Goal: Task Accomplishment & Management: Manage account settings

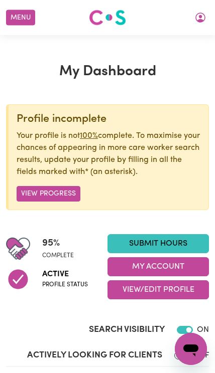
click at [167, 240] on link "Submit Hours" at bounding box center [157, 243] width 101 height 19
click at [173, 265] on button "My Account" at bounding box center [157, 266] width 101 height 19
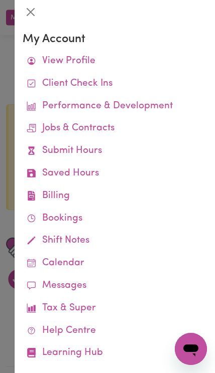
click at [0, 0] on link "Job Reports" at bounding box center [0, 0] width 0 height 0
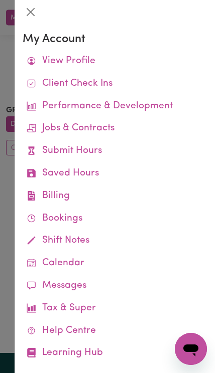
click at [26, 9] on button "Close" at bounding box center [31, 12] width 16 height 16
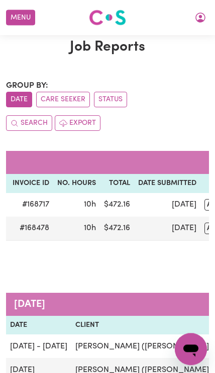
scroll to position [0, 340]
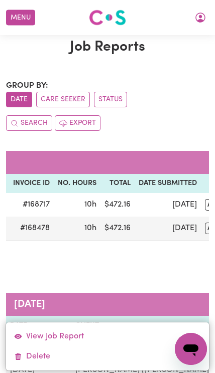
click at [86, 346] on link "View Job Report" at bounding box center [107, 336] width 203 height 20
select select "pm"
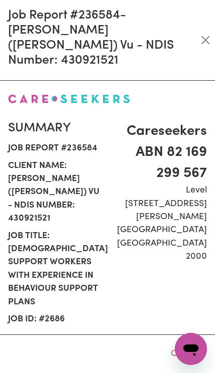
select select "50.05-Weekday"
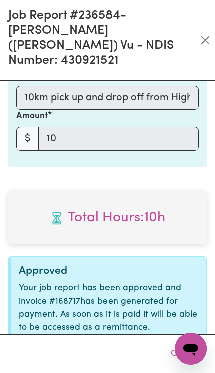
scroll to position [827, 0]
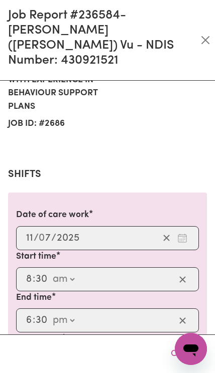
click at [206, 32] on button "Close" at bounding box center [205, 40] width 11 height 16
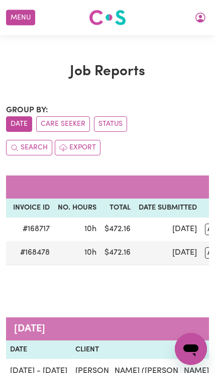
scroll to position [195, 0]
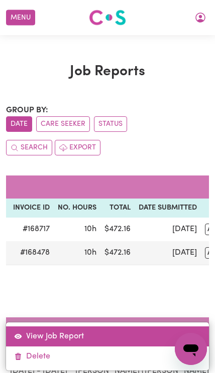
click at [76, 338] on link "View Job Report" at bounding box center [107, 336] width 203 height 20
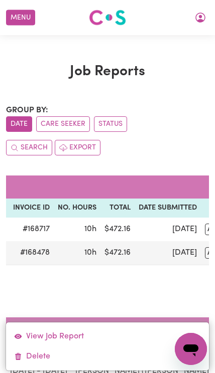
select select "pm"
select select "50.05-Weekday"
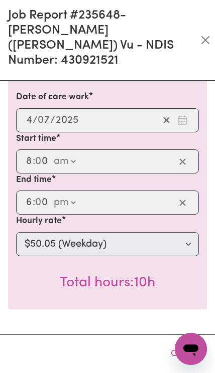
scroll to position [315, 0]
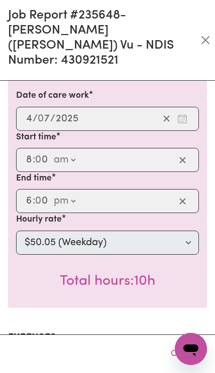
click at [207, 35] on button "Close" at bounding box center [205, 40] width 11 height 16
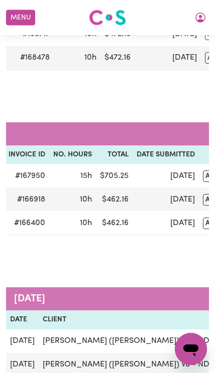
scroll to position [0, 377]
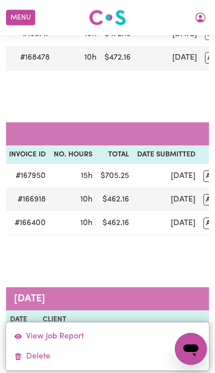
click at [95, 346] on link "View Job Report" at bounding box center [107, 336] width 203 height 20
select select "pm"
select select "50.05-Weekday"
select select "pm"
select select "50.05-Weekday"
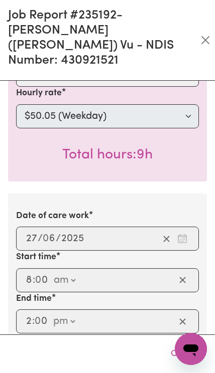
scroll to position [441, 0]
